Goal: Transaction & Acquisition: Download file/media

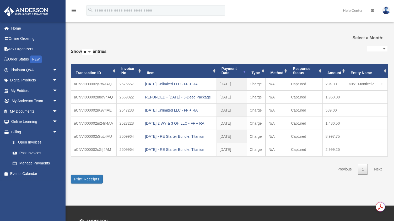
select select
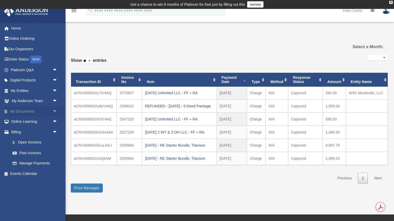
click at [28, 108] on link "My Documents arrow_drop_down" at bounding box center [35, 111] width 62 height 10
click at [26, 110] on link "My Documents arrow_drop_down" at bounding box center [35, 111] width 62 height 10
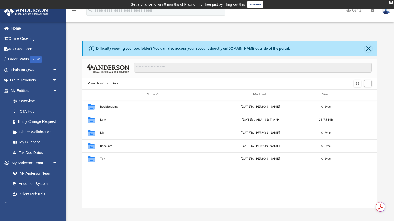
scroll to position [119, 296]
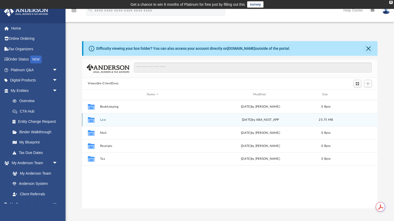
click at [103, 120] on button "Law" at bounding box center [152, 119] width 105 height 3
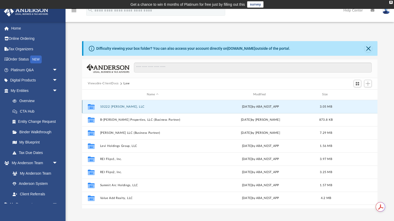
click at [123, 106] on button "10222 Pierpont, LLC" at bounding box center [152, 106] width 105 height 3
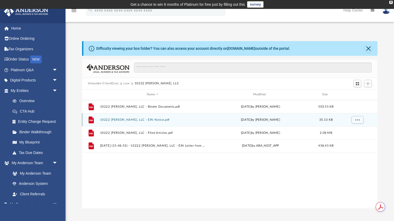
click at [138, 119] on button "10222 Pierpont, LLC - EIN Notice.pdf" at bounding box center [152, 119] width 105 height 3
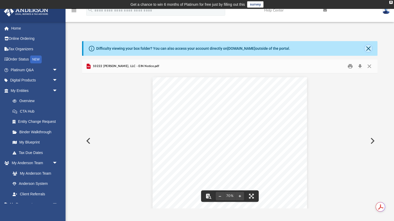
click at [366, 49] on button "Close" at bounding box center [368, 48] width 7 height 7
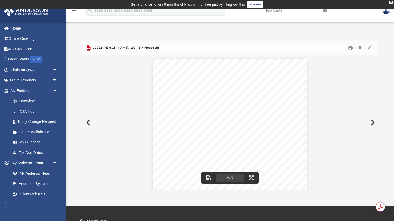
click at [369, 47] on button "Close" at bounding box center [369, 48] width 9 height 8
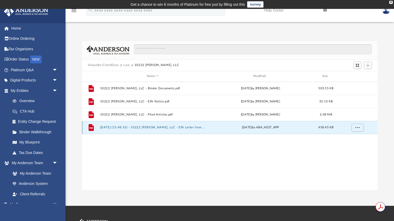
click at [142, 128] on button "[DATE] (15:48:53) - 10222 [PERSON_NAME], LLC - EIN Letter from IRS.pdf" at bounding box center [152, 127] width 105 height 3
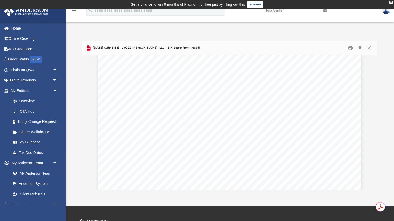
scroll to position [0, 0]
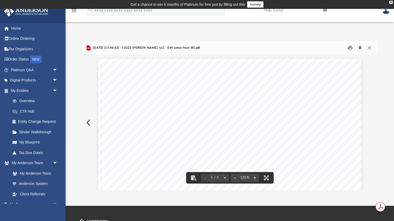
click at [361, 47] on button "Download" at bounding box center [359, 48] width 9 height 8
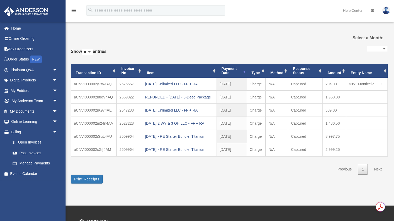
select select
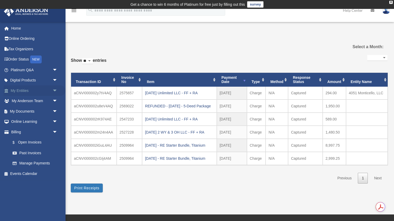
click at [26, 91] on link "My Entities arrow_drop_down" at bounding box center [35, 91] width 62 height 10
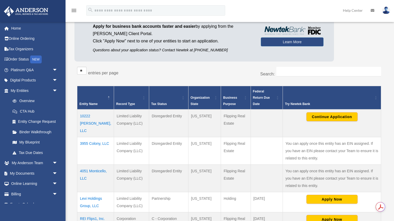
scroll to position [59, 0]
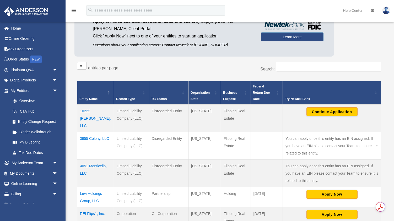
click at [101, 105] on td "10222 Pierpont, LLC" at bounding box center [95, 119] width 37 height 28
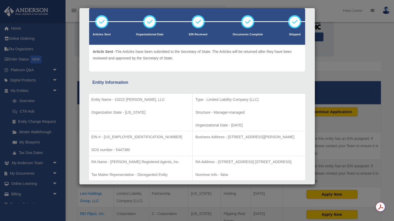
scroll to position [0, 0]
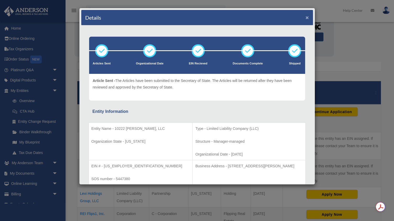
click at [307, 18] on button "×" at bounding box center [307, 18] width 3 height 6
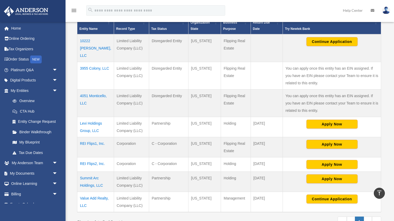
scroll to position [128, 0]
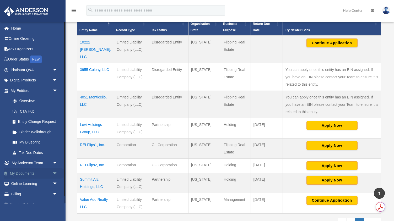
click at [27, 174] on link "My Documents arrow_drop_down" at bounding box center [35, 173] width 62 height 10
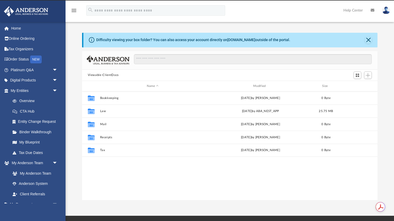
scroll to position [119, 296]
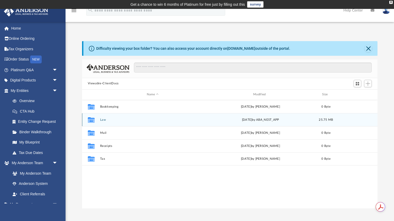
click at [98, 120] on div "Collaborated Folder" at bounding box center [90, 120] width 13 height 8
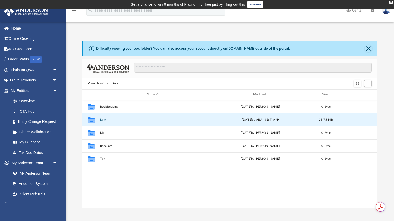
click at [102, 120] on button "Law" at bounding box center [152, 119] width 105 height 3
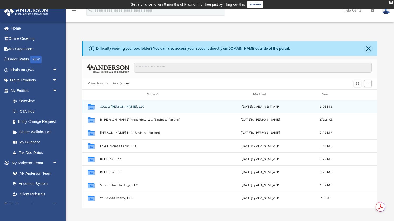
click at [120, 107] on button "10222 [PERSON_NAME], LLC" at bounding box center [152, 106] width 105 height 3
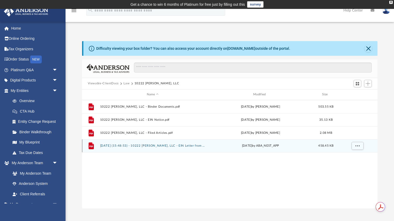
click at [174, 146] on button "[DATE] (15:48:53) - 10222 [PERSON_NAME], LLC - EIN Letter from IRS.pdf" at bounding box center [152, 145] width 105 height 3
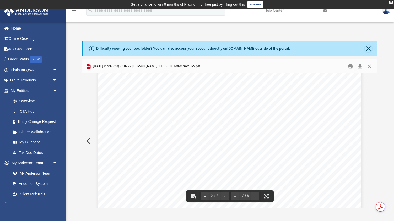
scroll to position [323, 0]
click at [370, 66] on button "Close" at bounding box center [369, 66] width 9 height 8
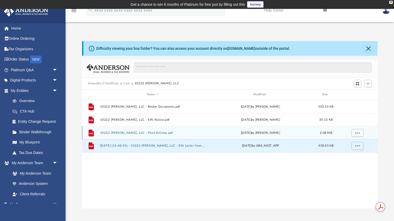
click at [147, 132] on button "10222 [PERSON_NAME], LLC - Filed Articles.pdf" at bounding box center [152, 132] width 105 height 3
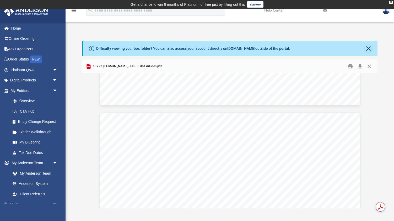
scroll to position [292, 0]
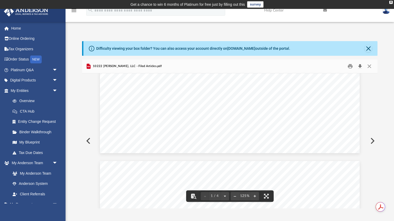
click at [361, 65] on button "Download" at bounding box center [359, 66] width 9 height 8
click at [370, 67] on button "Close" at bounding box center [369, 66] width 9 height 8
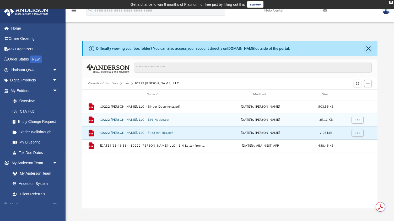
click at [146, 121] on button "10222 [PERSON_NAME], LLC - EIN Notice.pdf" at bounding box center [152, 119] width 105 height 3
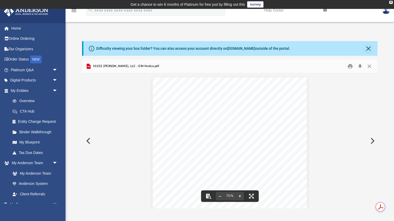
scroll to position [6, 0]
click at [371, 65] on button "Close" at bounding box center [369, 66] width 9 height 8
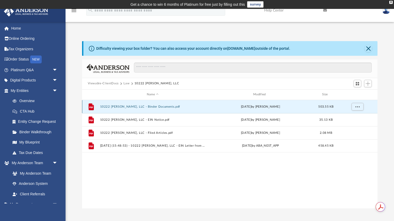
click at [202, 107] on button "10222 [PERSON_NAME], LLC - Binder Documents.pdf" at bounding box center [152, 106] width 105 height 3
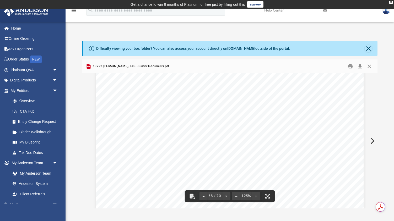
scroll to position [20430, 0]
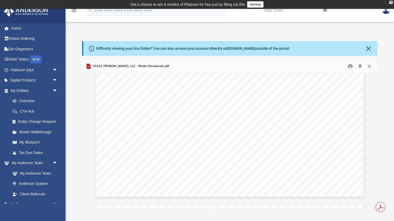
click at [188, 120] on div "Operating Agreement of 10222 [PERSON_NAME], LLC Page 43 of 43 Signed: Managers:…" at bounding box center [230, 24] width 268 height 346
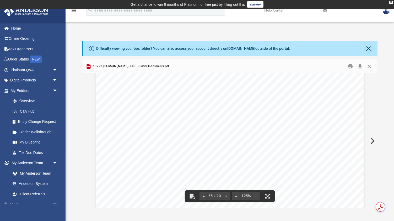
click at [184, 107] on div "Operating Agreement of 10222 [PERSON_NAME], LLC Page 43 of 43 Signed: Managers:…" at bounding box center [230, 49] width 268 height 346
click at [349, 63] on button "Print" at bounding box center [350, 66] width 10 height 8
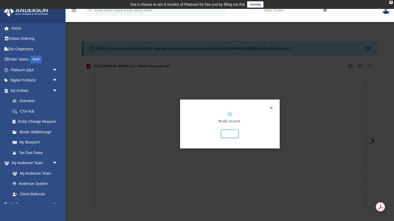
click at [273, 106] on button "Preview" at bounding box center [271, 108] width 6 height 6
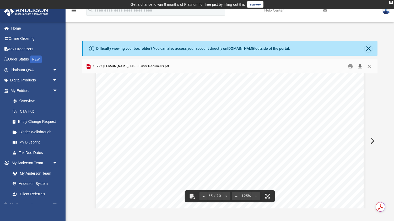
click at [360, 66] on button "Download" at bounding box center [359, 66] width 9 height 8
